Goal: Transaction & Acquisition: Purchase product/service

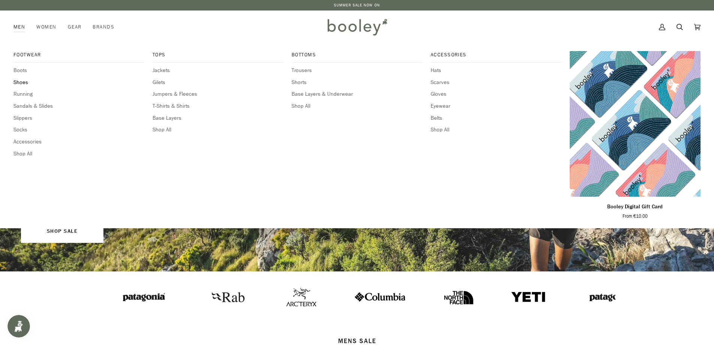
click at [22, 82] on span "Shoes" at bounding box center [78, 82] width 131 height 8
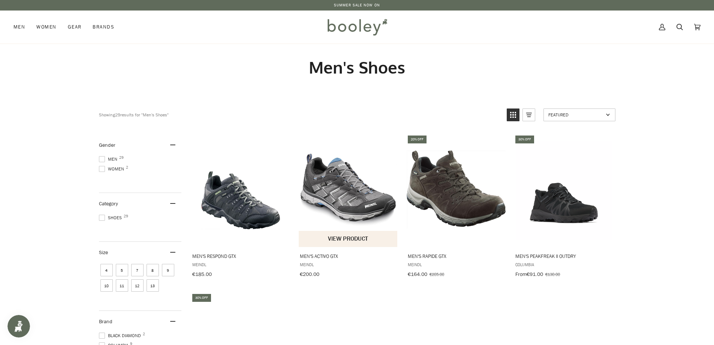
scroll to position [37, 0]
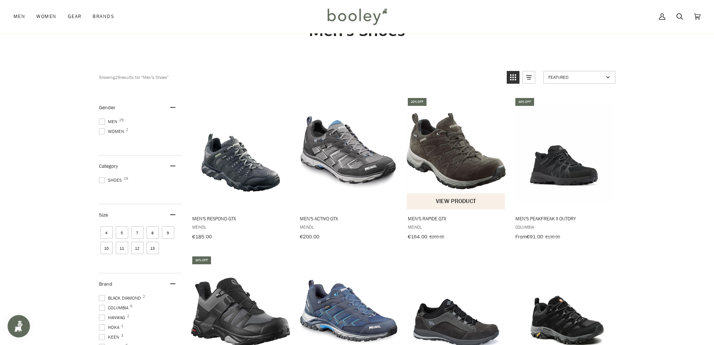
click at [435, 163] on img "Men's Rapide GTX" at bounding box center [456, 152] width 99 height 99
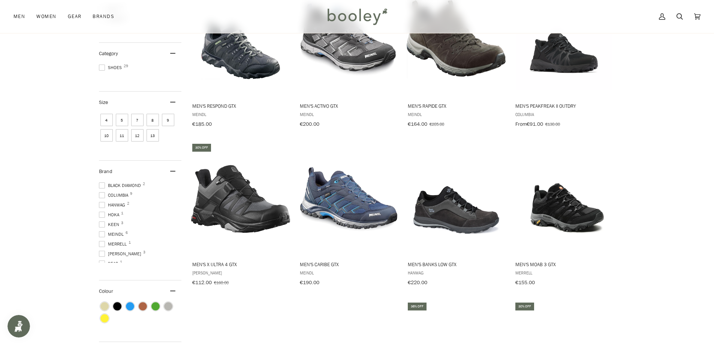
scroll to position [187, 0]
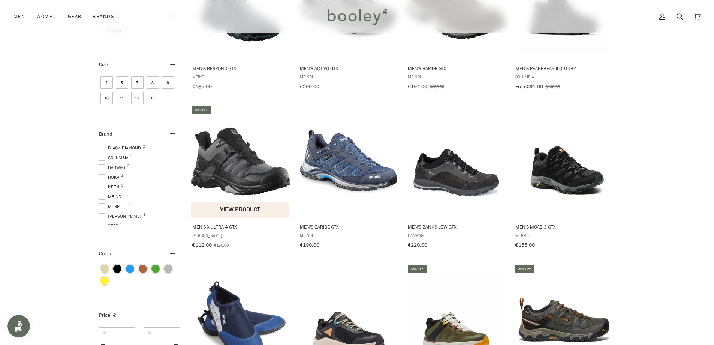
click at [247, 182] on img "Men's X Ultra 4 GTX" at bounding box center [240, 161] width 99 height 99
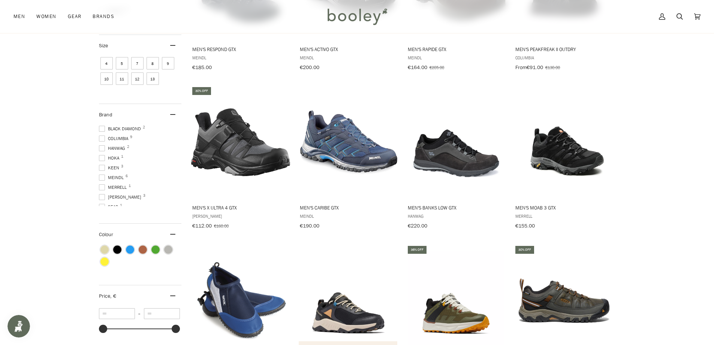
scroll to position [225, 0]
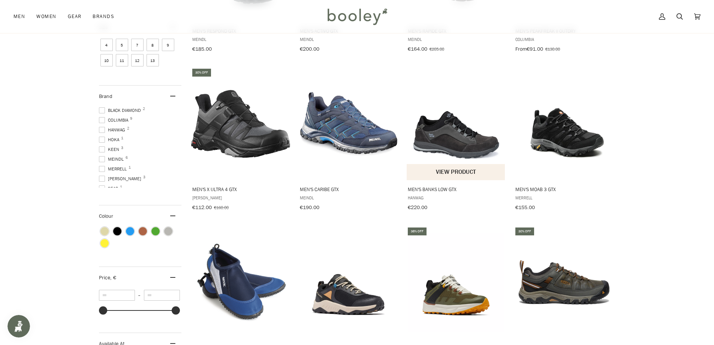
click at [449, 142] on img "Men's Banks Low GTX" at bounding box center [456, 123] width 99 height 99
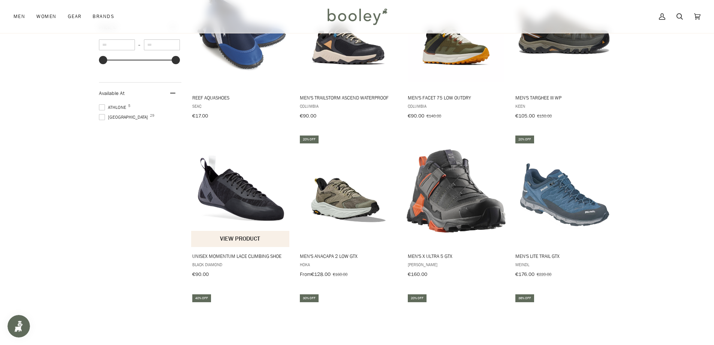
scroll to position [487, 0]
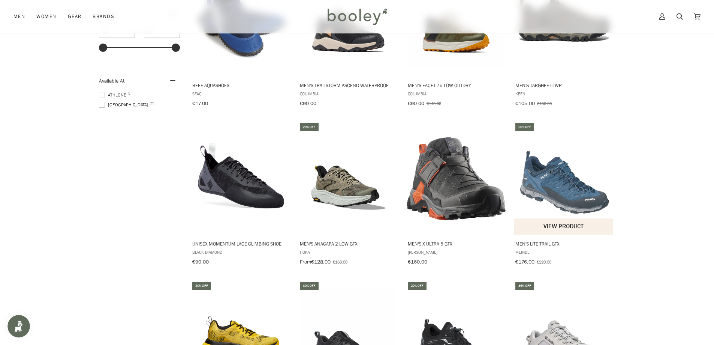
click at [564, 187] on img "Men's Lite Trail GTX" at bounding box center [563, 178] width 99 height 99
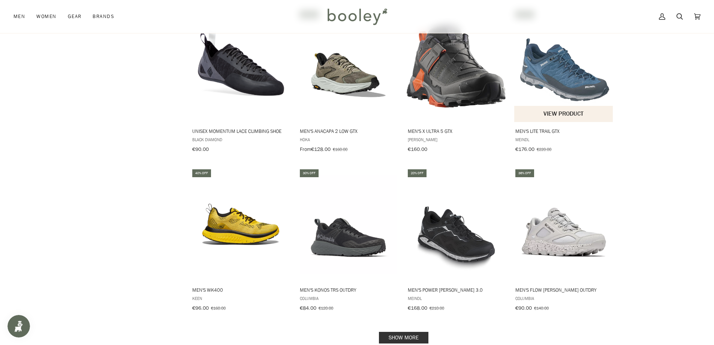
scroll to position [637, 0]
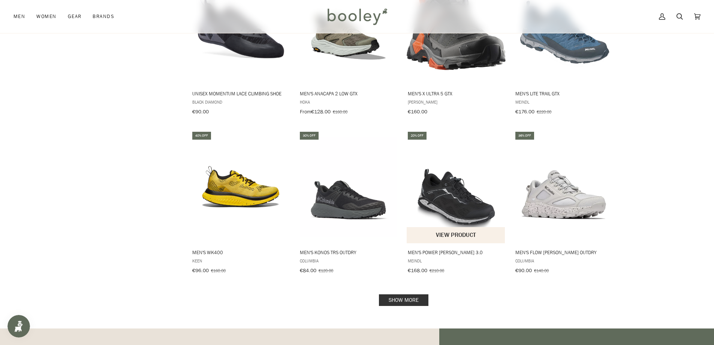
click at [453, 199] on img "Men's Power Walker 3.0" at bounding box center [456, 186] width 99 height 99
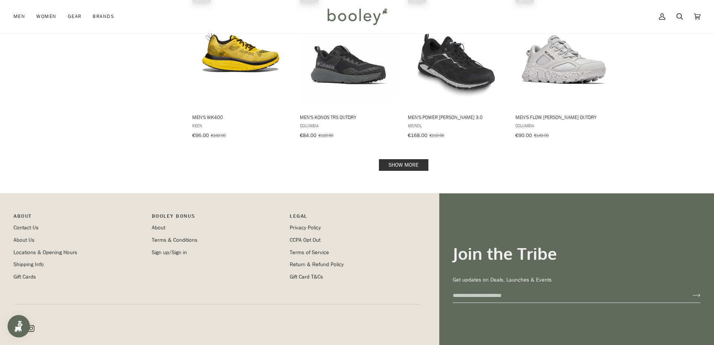
scroll to position [787, 0]
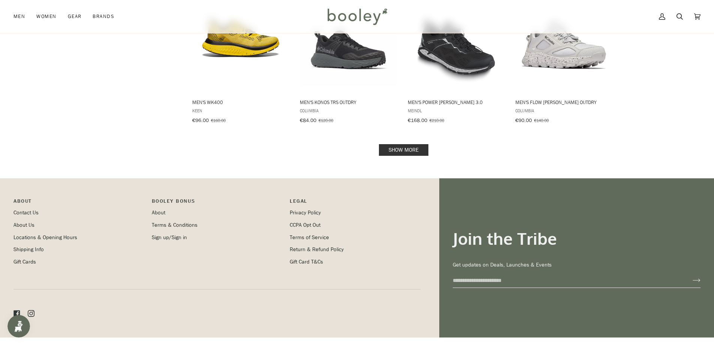
click at [400, 144] on link "Show more" at bounding box center [403, 150] width 49 height 12
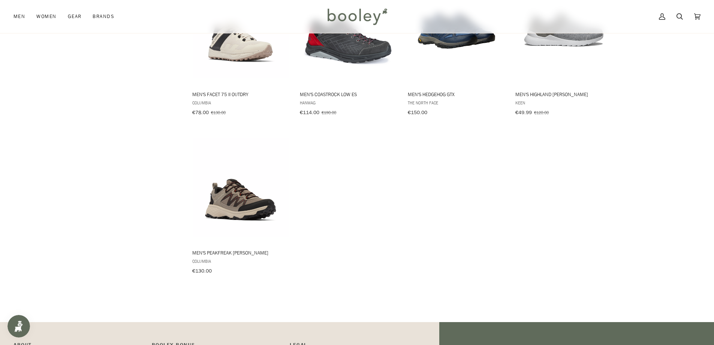
scroll to position [1125, 0]
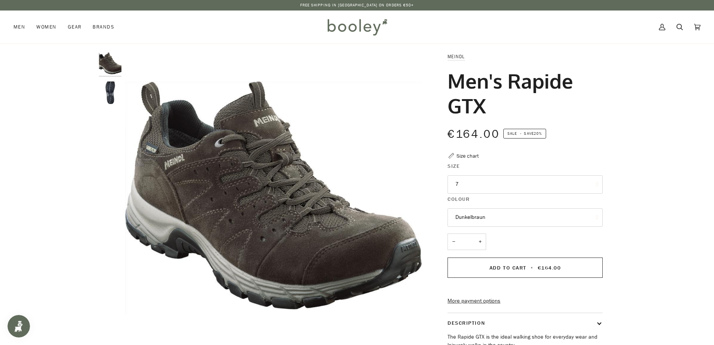
click at [468, 186] on button "7" at bounding box center [525, 184] width 155 height 18
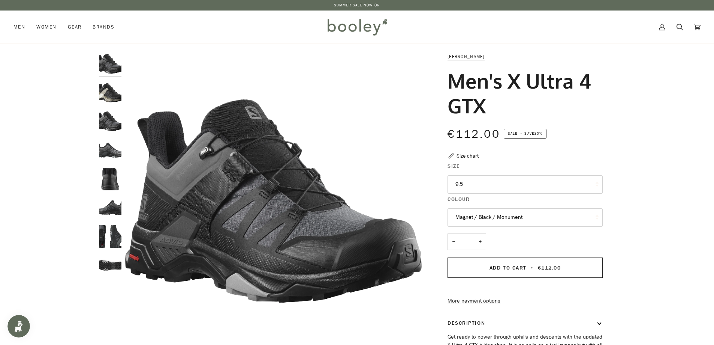
click at [471, 187] on button "9.5" at bounding box center [525, 184] width 155 height 18
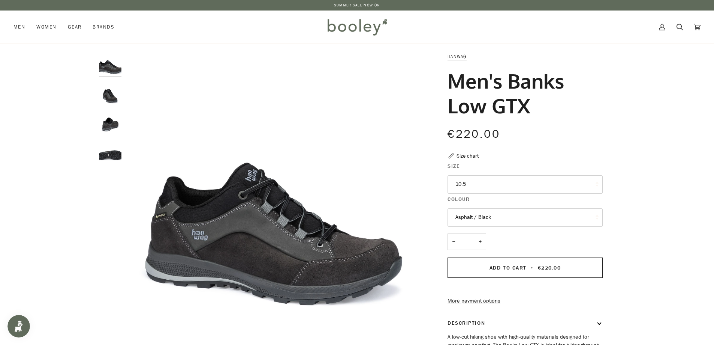
click at [475, 188] on button "10.5" at bounding box center [525, 184] width 155 height 18
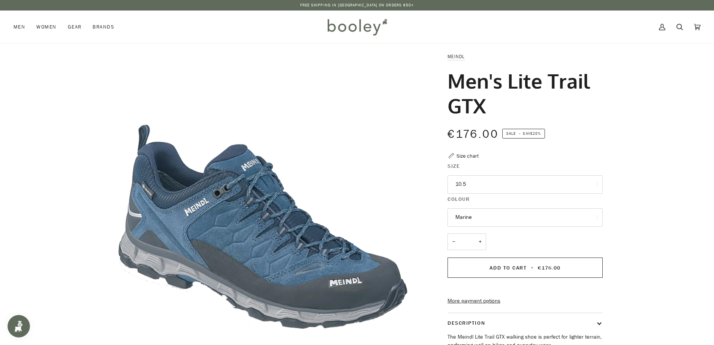
click at [484, 189] on button "10.5" at bounding box center [525, 184] width 155 height 18
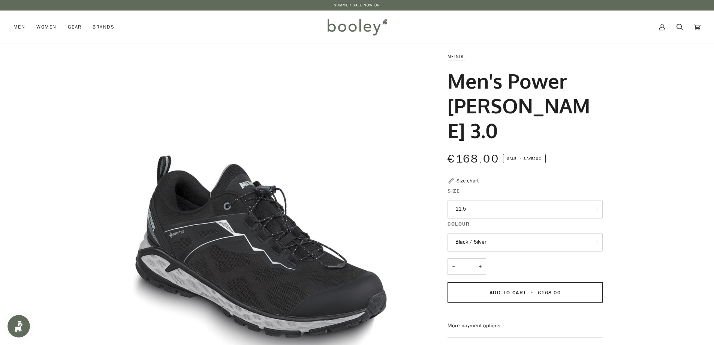
click at [495, 200] on button "11.5" at bounding box center [525, 209] width 155 height 18
